Goal: Transaction & Acquisition: Purchase product/service

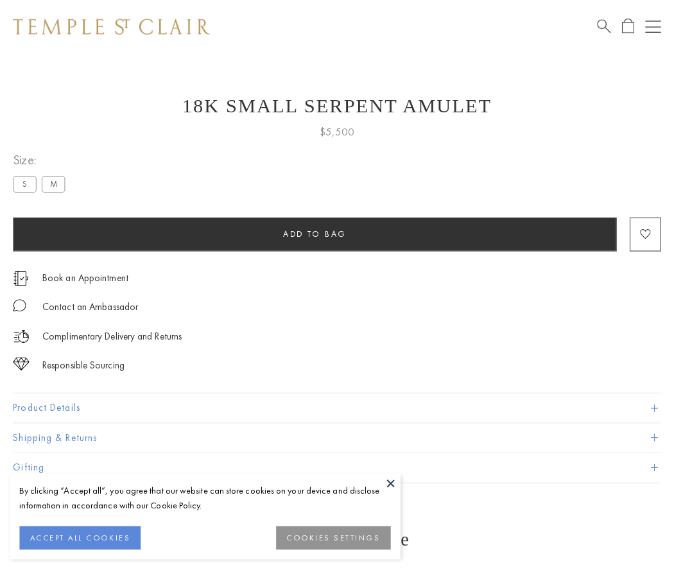
scroll to position [50, 0]
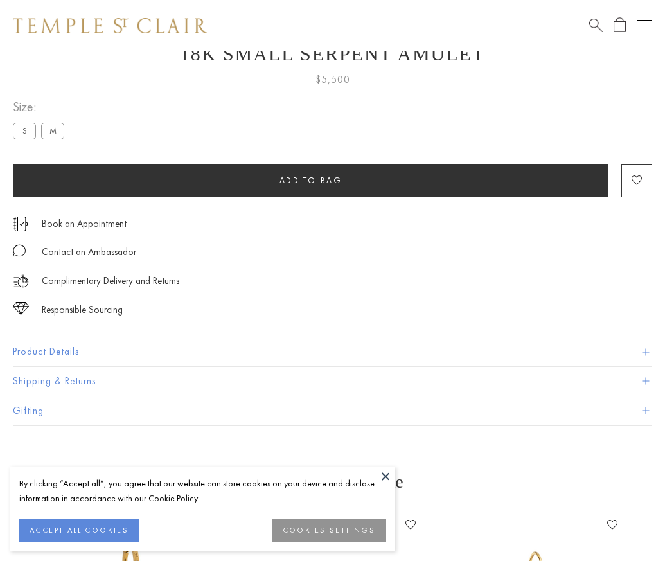
click at [310, 180] on span "Add to bag" at bounding box center [310, 180] width 63 height 11
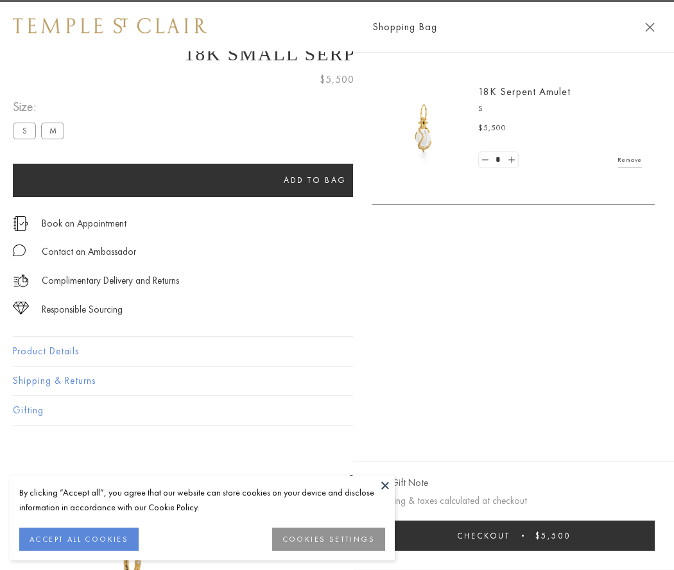
click at [643, 536] on button "Checkout $5,500" at bounding box center [514, 536] width 283 height 30
